Goal: Task Accomplishment & Management: Use online tool/utility

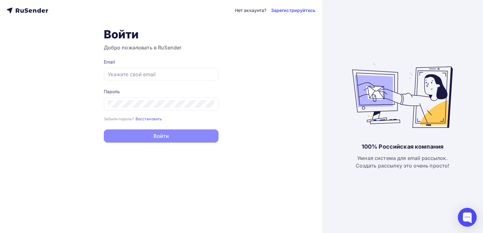
type input "[EMAIL_ADDRESS][DOMAIN_NAME]"
click at [350, 90] on div "100% Российская компания Умная система для email рассылок. Создать рассылку это…" at bounding box center [402, 116] width 161 height 233
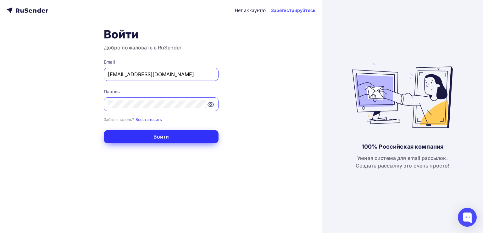
click at [170, 140] on button "Войти" at bounding box center [161, 136] width 115 height 13
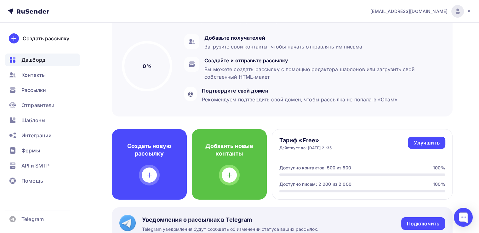
scroll to position [126, 0]
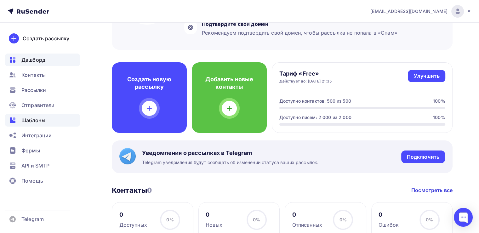
click at [32, 122] on span "Шаблоны" at bounding box center [33, 120] width 24 height 8
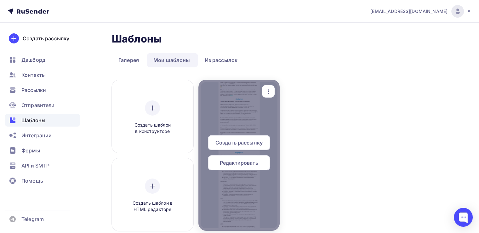
click at [236, 166] on span "Редактировать" at bounding box center [239, 163] width 38 height 8
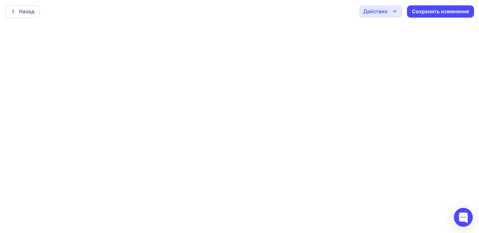
click at [379, 8] on div "Действия" at bounding box center [375, 12] width 24 height 8
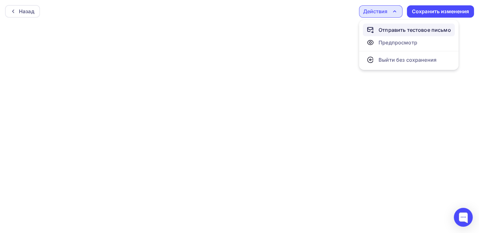
click at [412, 31] on div "Отправить тестовое письмо" at bounding box center [414, 30] width 72 height 8
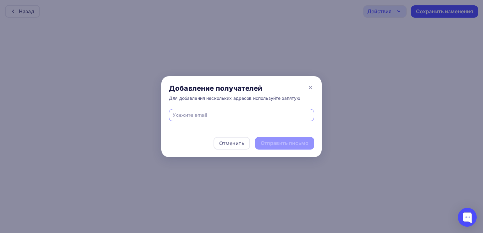
click at [186, 116] on input "text" at bounding box center [242, 115] width 138 height 8
type input "[PERSON_NAME]"
type input "[EMAIL_ADDRESS][DOMAIN_NAME]"
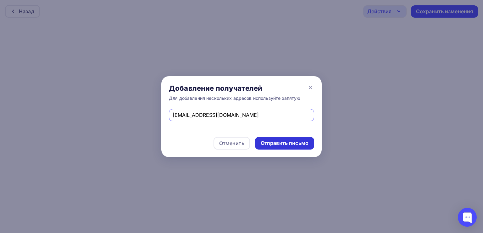
click at [293, 143] on div "Отправить письмо" at bounding box center [285, 142] width 48 height 7
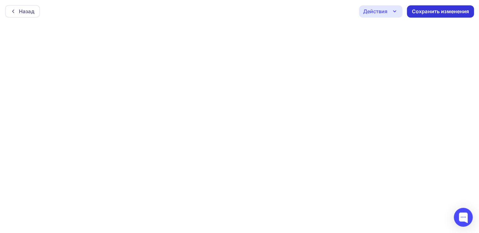
click at [439, 11] on div "Сохранить изменения" at bounding box center [440, 11] width 57 height 7
